Goal: Find contact information: Find contact information

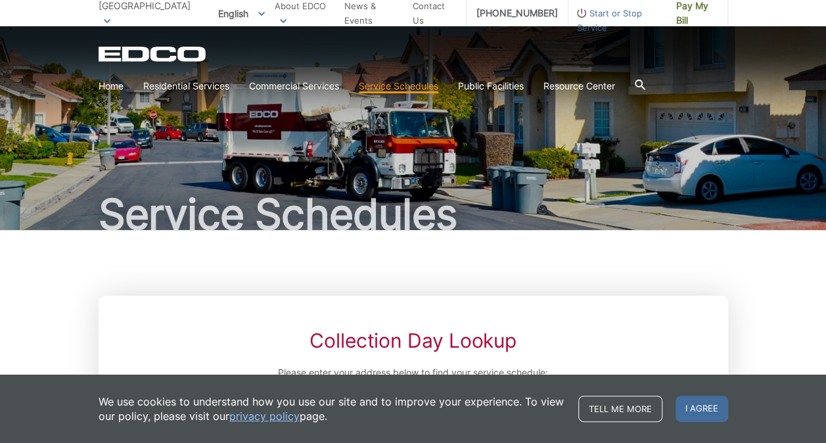
click at [667, 318] on div "Collection Day Lookup Please enter your address below to find your service sche…" at bounding box center [413, 400] width 629 height 208
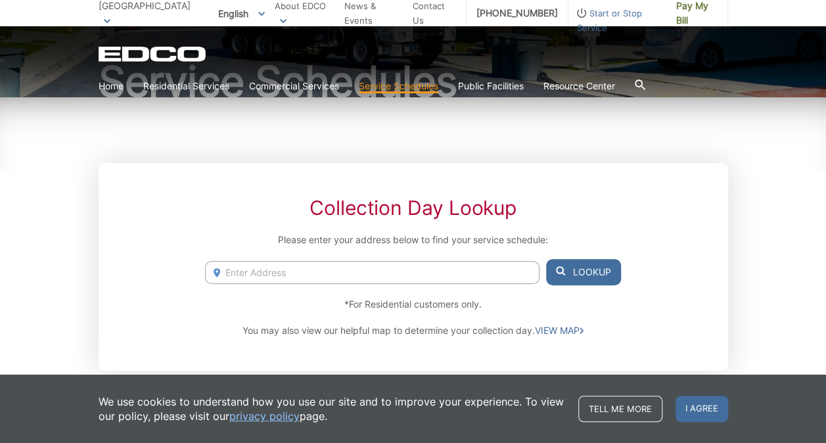
scroll to position [184, 0]
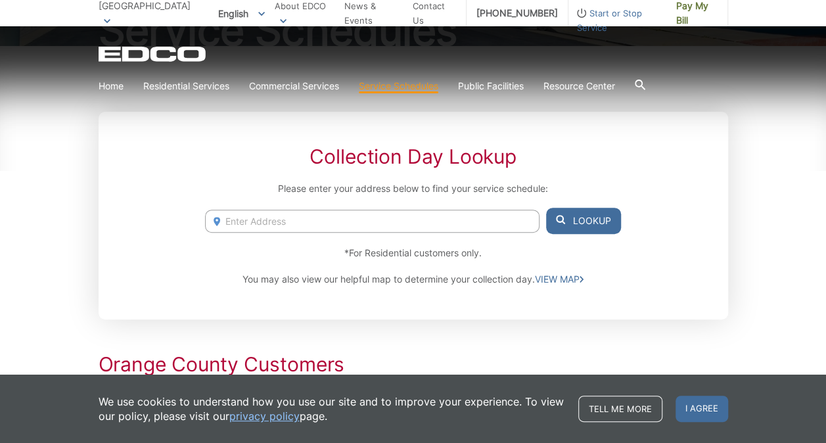
click at [487, 215] on input "Enter Address" at bounding box center [372, 221] width 334 height 23
click at [703, 411] on span "I agree" at bounding box center [701, 408] width 53 height 26
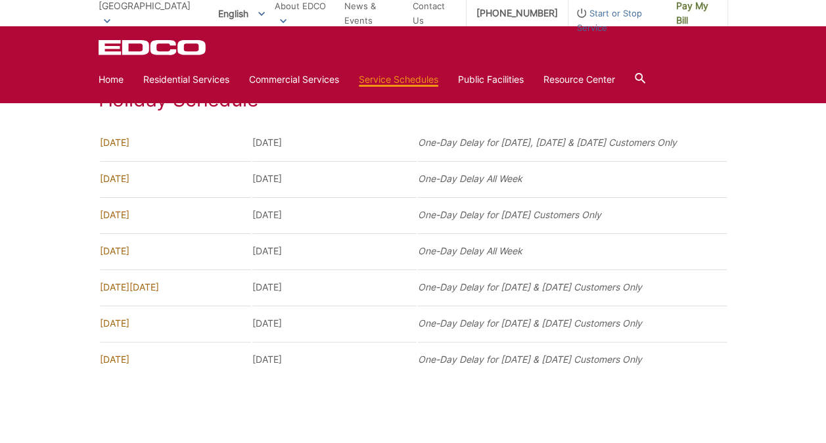
scroll to position [954, 0]
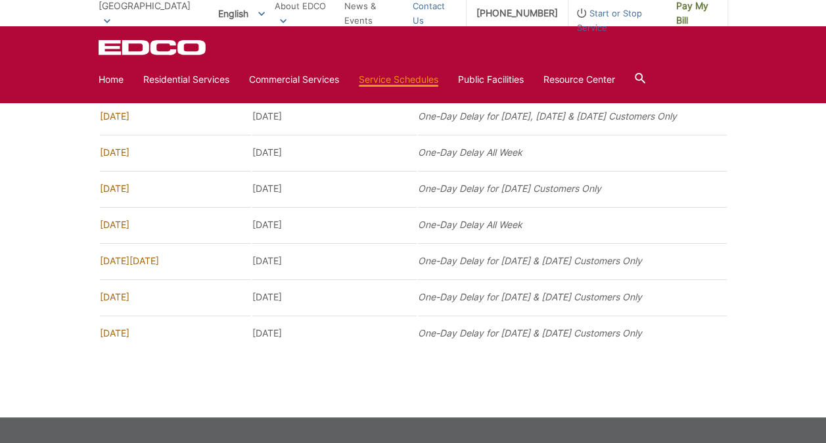
click at [453, 12] on link "Contact Us" at bounding box center [434, 13] width 43 height 29
